Goal: Obtain resource: Download file/media

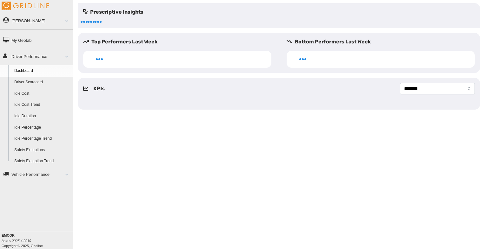
click at [34, 82] on link "Driver Scorecard" at bounding box center [42, 82] width 62 height 11
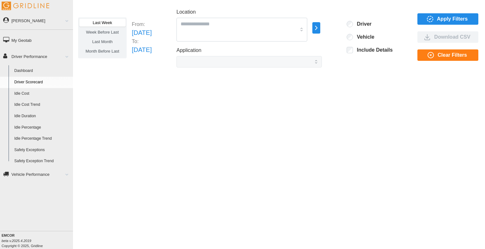
click at [109, 41] on span "Last Month" at bounding box center [102, 41] width 20 height 5
click at [307, 40] on div at bounding box center [241, 30] width 131 height 24
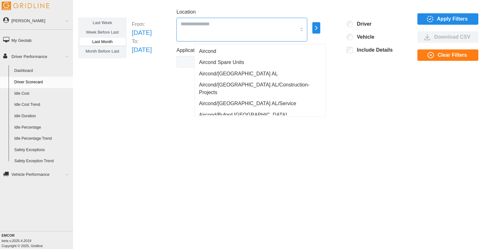
click at [212, 51] on span "Aircond" at bounding box center [207, 52] width 17 height 8
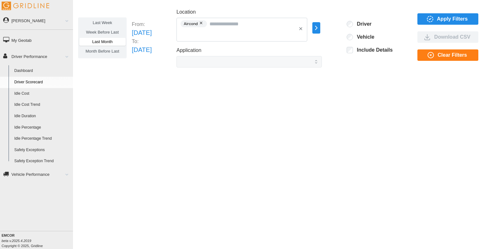
click at [348, 91] on div "Last Week Week Before Last Last Month Month Before Last From: [DATE] To: [DATE]…" at bounding box center [279, 120] width 412 height 234
click at [361, 33] on div "Driver Vehicle Include Details" at bounding box center [370, 38] width 46 height 34
click at [263, 23] on input "Location" at bounding box center [239, 24] width 116 height 8
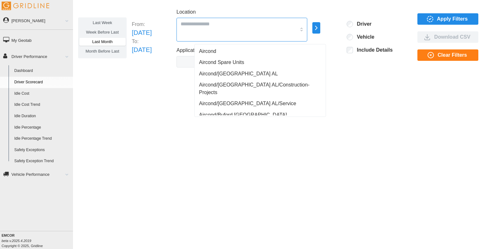
click at [199, 50] on span "Aircond" at bounding box center [207, 52] width 17 height 8
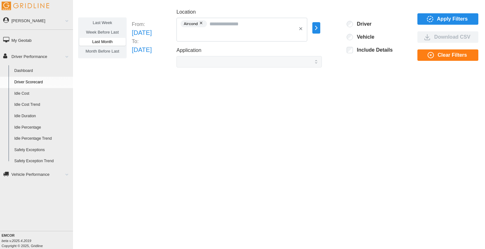
click at [381, 112] on div "Last Week Week Before Last Last Month Month Before Last From: [DATE] To: [DATE]…" at bounding box center [279, 120] width 412 height 234
click at [432, 20] on icon "button" at bounding box center [430, 19] width 8 height 8
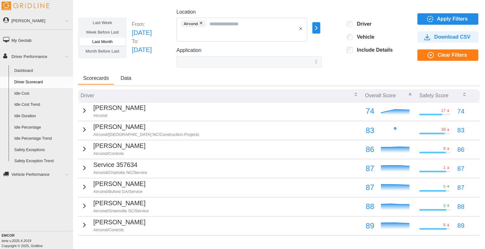
click at [131, 76] on button "Data" at bounding box center [126, 79] width 21 height 12
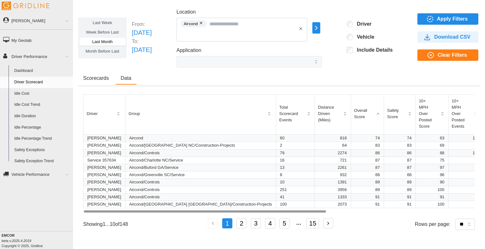
click at [183, 146] on p "Aircond/[GEOGRAPHIC_DATA] NC/Construction-Projects" at bounding box center [200, 146] width 143 height 6
click at [440, 36] on span "Download CSV" at bounding box center [452, 37] width 36 height 11
